Goal: Browse casually: Explore the website without a specific task or goal

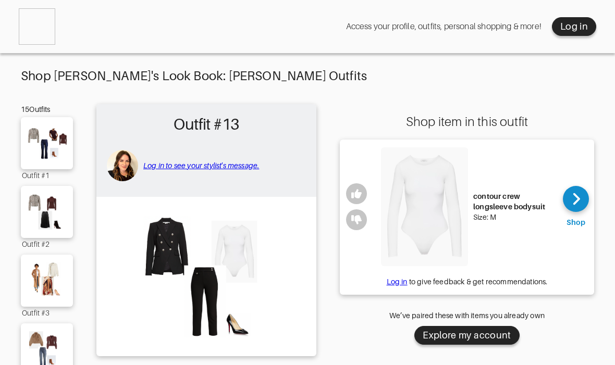
click at [64, 151] on img at bounding box center [46, 143] width 59 height 42
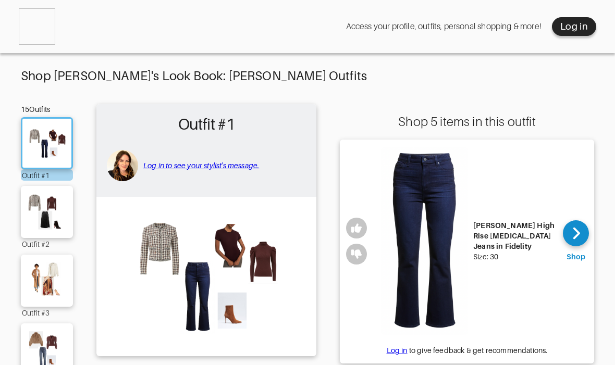
click at [36, 228] on img at bounding box center [46, 212] width 59 height 42
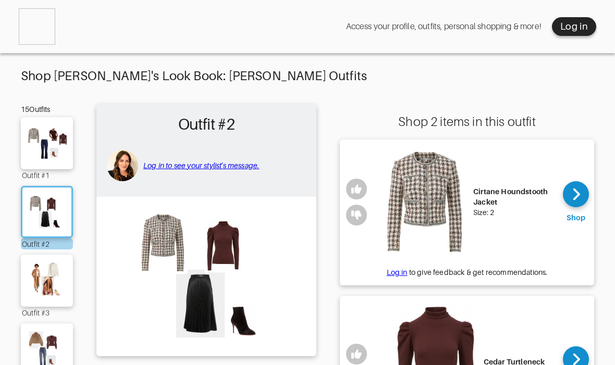
click at [34, 280] on img at bounding box center [46, 281] width 59 height 42
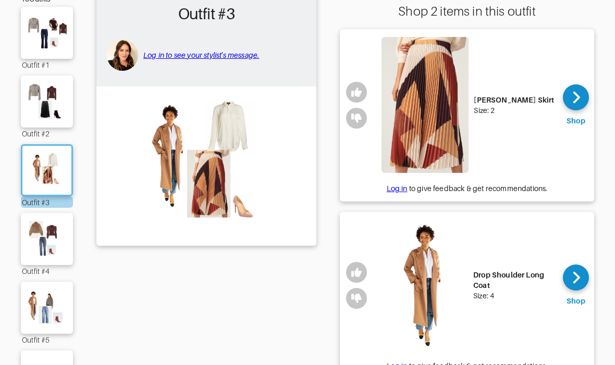
scroll to position [146, 0]
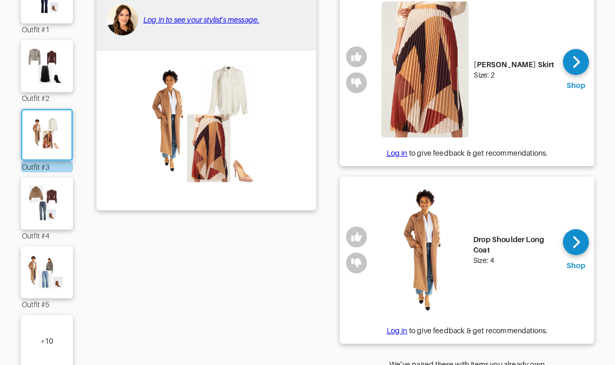
click at [35, 343] on div "+ 10" at bounding box center [47, 341] width 52 height 52
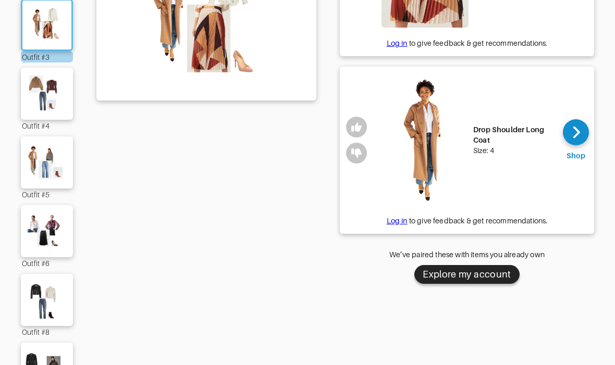
click at [33, 251] on img at bounding box center [46, 231] width 59 height 42
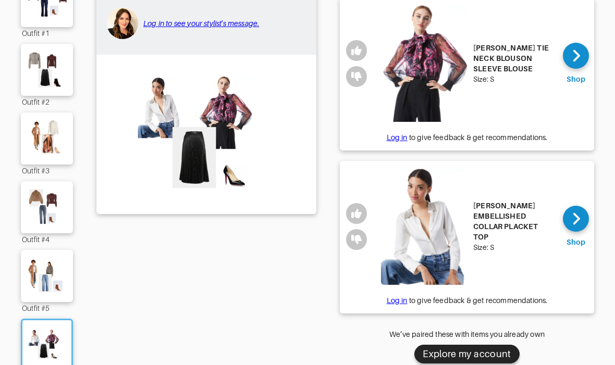
scroll to position [127, 0]
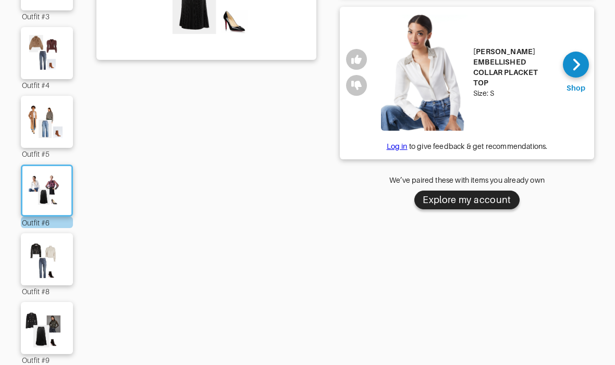
click at [31, 276] on img at bounding box center [46, 260] width 59 height 42
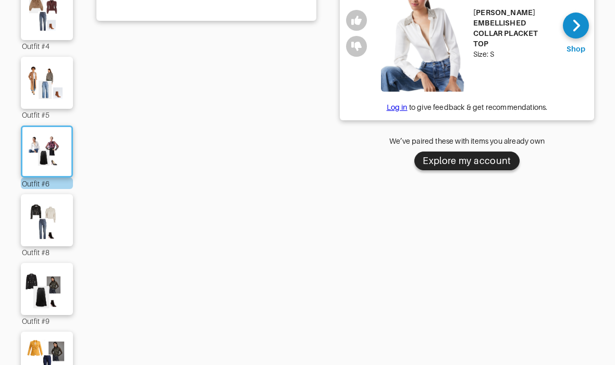
scroll to position [335, 0]
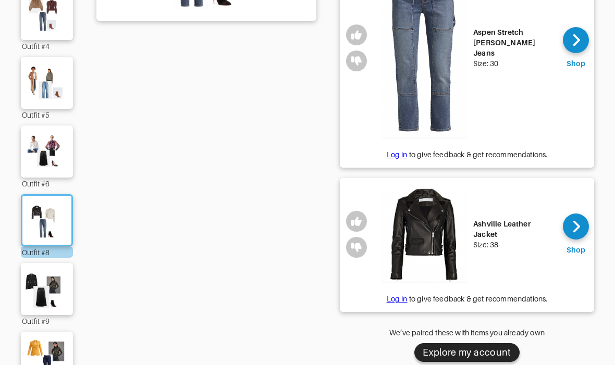
click at [34, 292] on img at bounding box center [46, 289] width 59 height 42
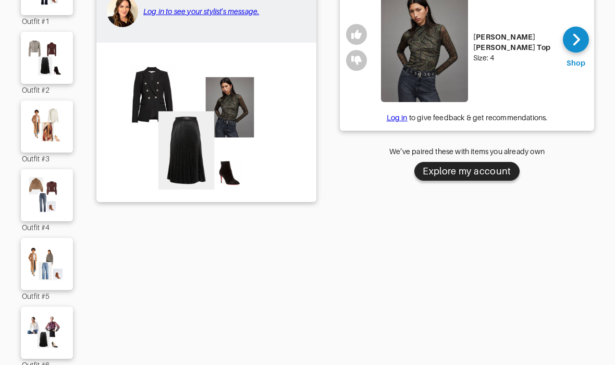
scroll to position [152, 0]
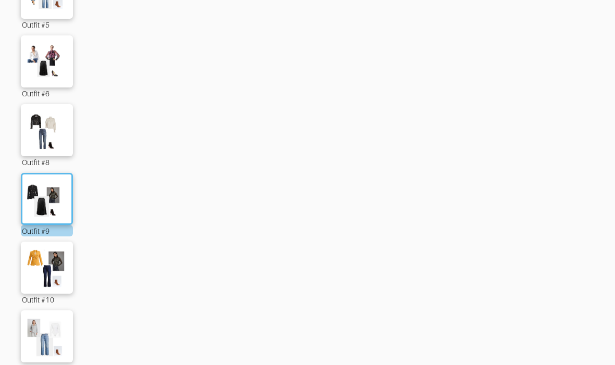
click at [34, 273] on img at bounding box center [46, 268] width 59 height 42
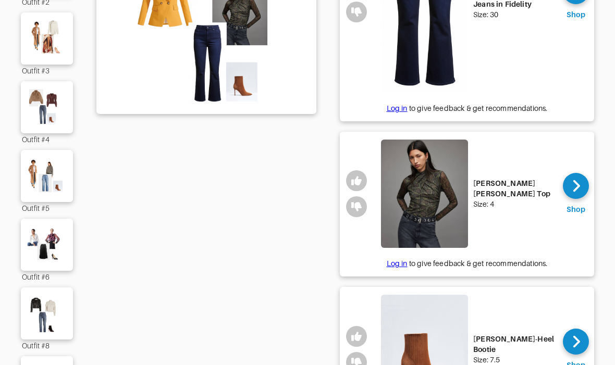
scroll to position [215, 0]
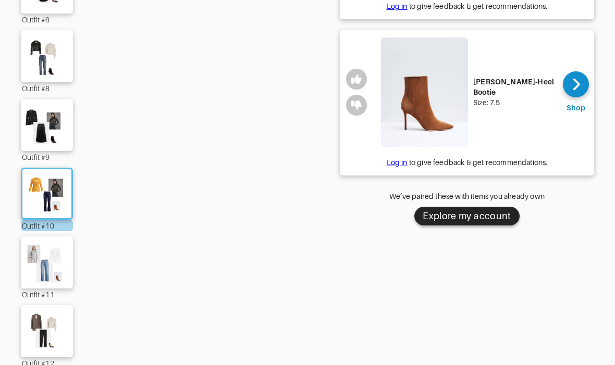
click at [30, 270] on img at bounding box center [46, 263] width 59 height 42
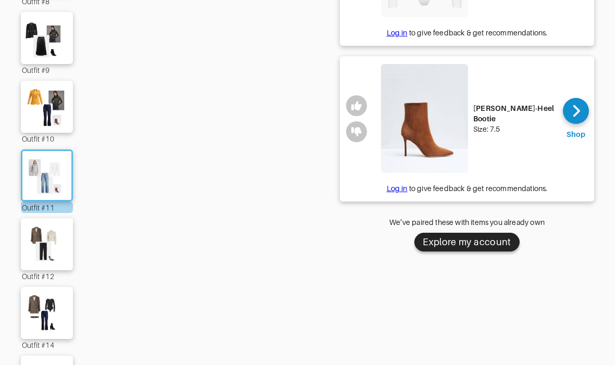
click at [35, 265] on img at bounding box center [46, 244] width 59 height 42
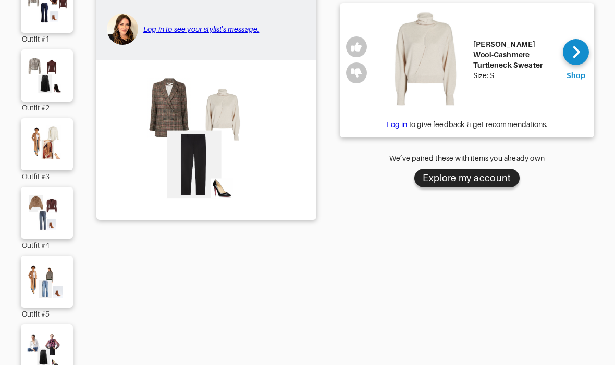
scroll to position [133, 0]
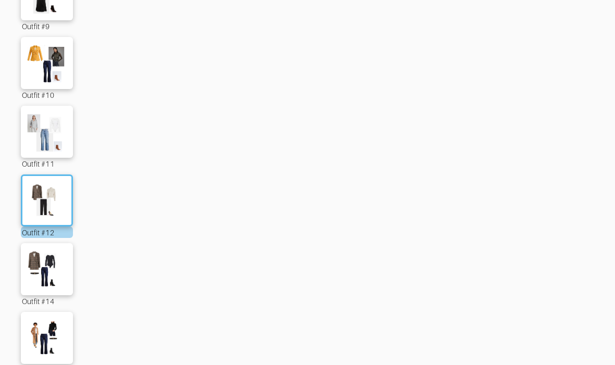
click at [39, 285] on img at bounding box center [46, 269] width 59 height 42
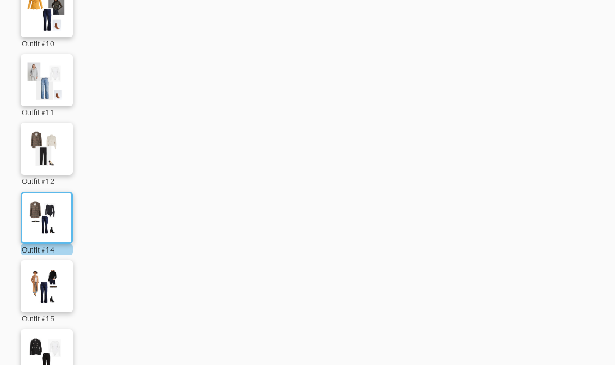
scroll to position [690, 0]
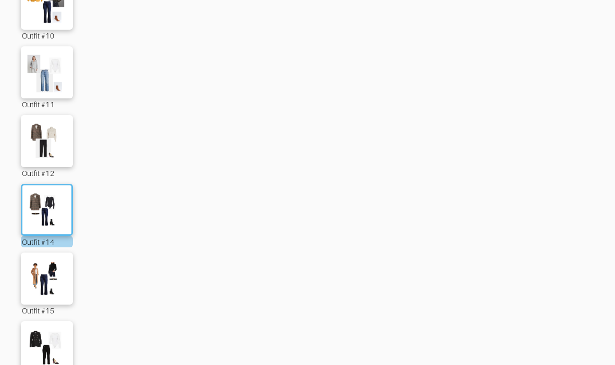
click at [38, 283] on img at bounding box center [46, 279] width 59 height 42
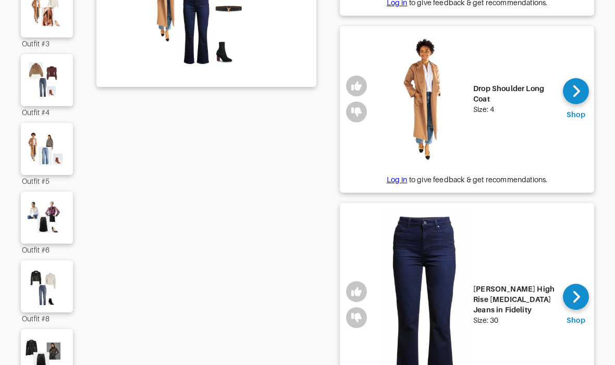
scroll to position [270, 0]
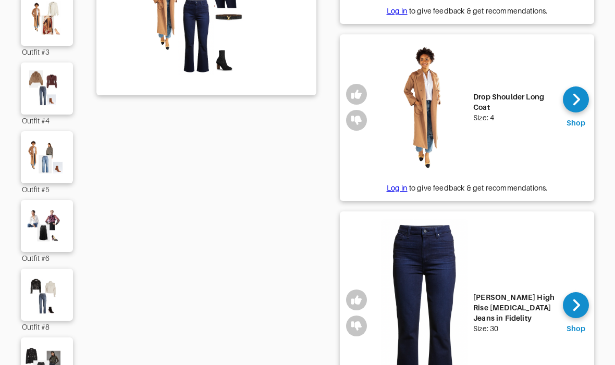
click at [572, 298] on icon at bounding box center [576, 306] width 8 height 16
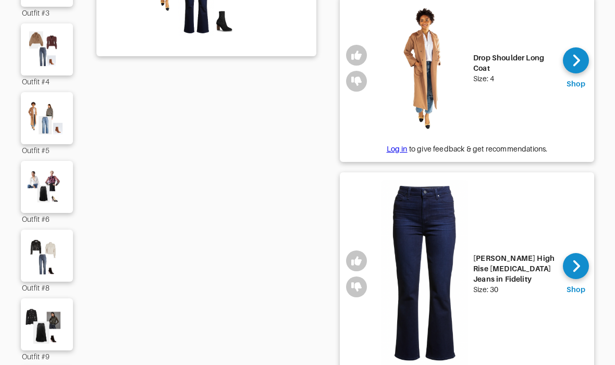
click at [40, 258] on img at bounding box center [46, 256] width 59 height 42
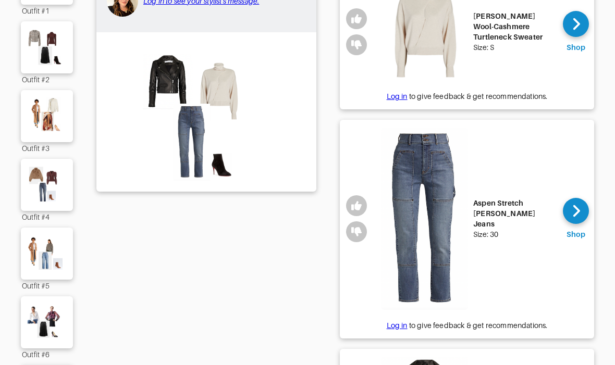
scroll to position [151, 0]
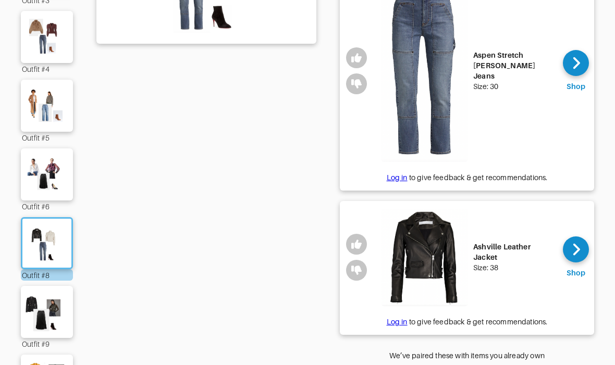
click at [44, 189] on img at bounding box center [46, 175] width 59 height 42
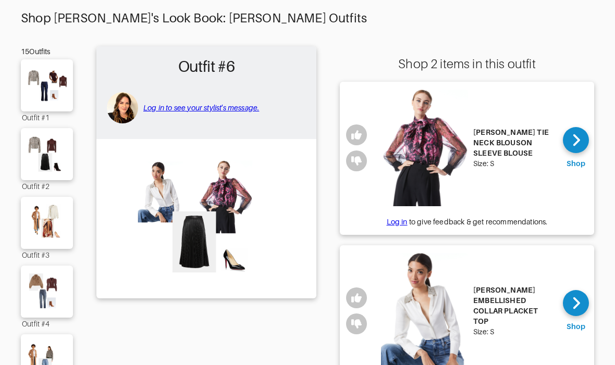
scroll to position [58, 0]
click at [37, 167] on img at bounding box center [46, 154] width 59 height 42
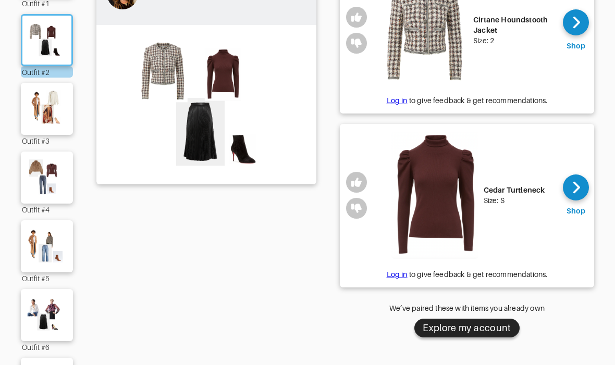
scroll to position [165, 0]
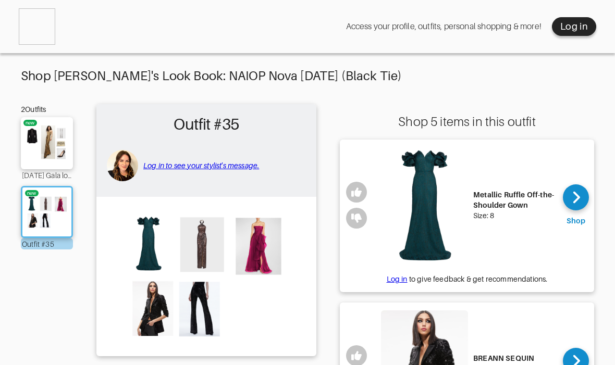
click at [211, 241] on img at bounding box center [206, 275] width 209 height 147
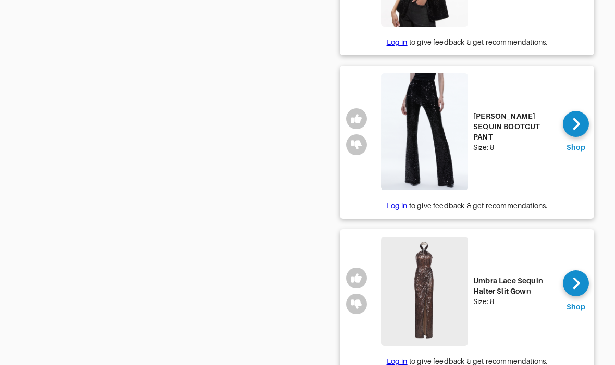
scroll to position [441, 0]
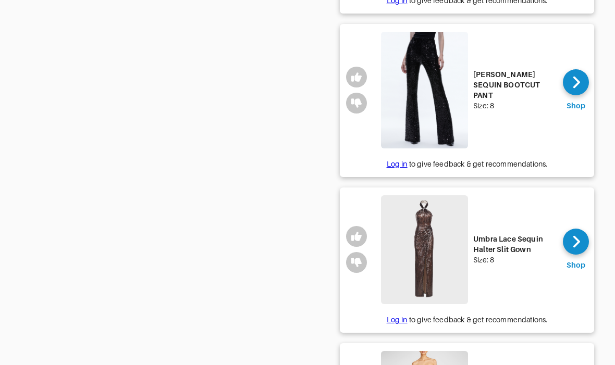
click at [587, 247] on div at bounding box center [576, 242] width 26 height 26
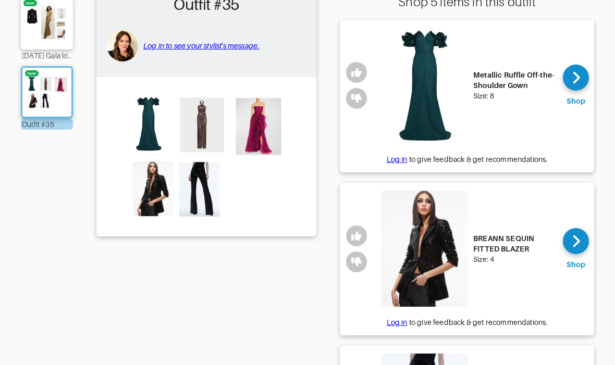
scroll to position [116, 0]
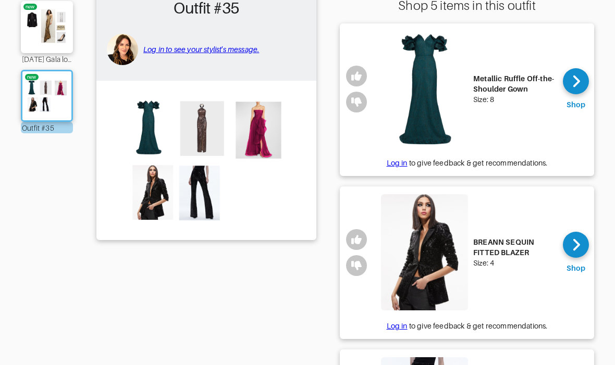
click at [574, 81] on icon at bounding box center [576, 82] width 8 height 16
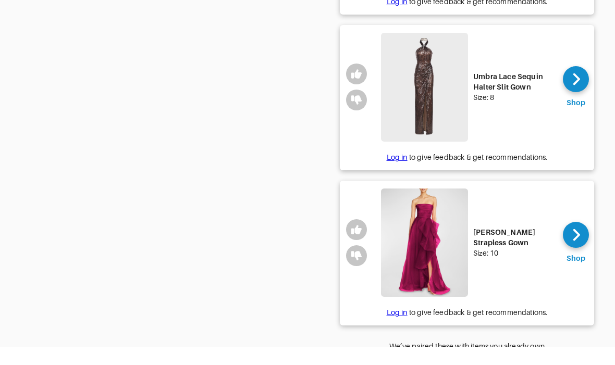
scroll to position [625, 0]
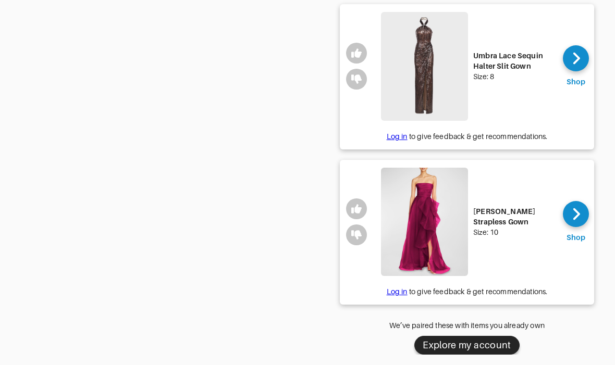
click at [575, 215] on icon at bounding box center [576, 214] width 8 height 16
click at [580, 218] on div at bounding box center [576, 214] width 26 height 26
click at [581, 219] on div at bounding box center [576, 214] width 26 height 26
click at [585, 216] on div at bounding box center [576, 214] width 26 height 26
